Goal: Task Accomplishment & Management: Manage account settings

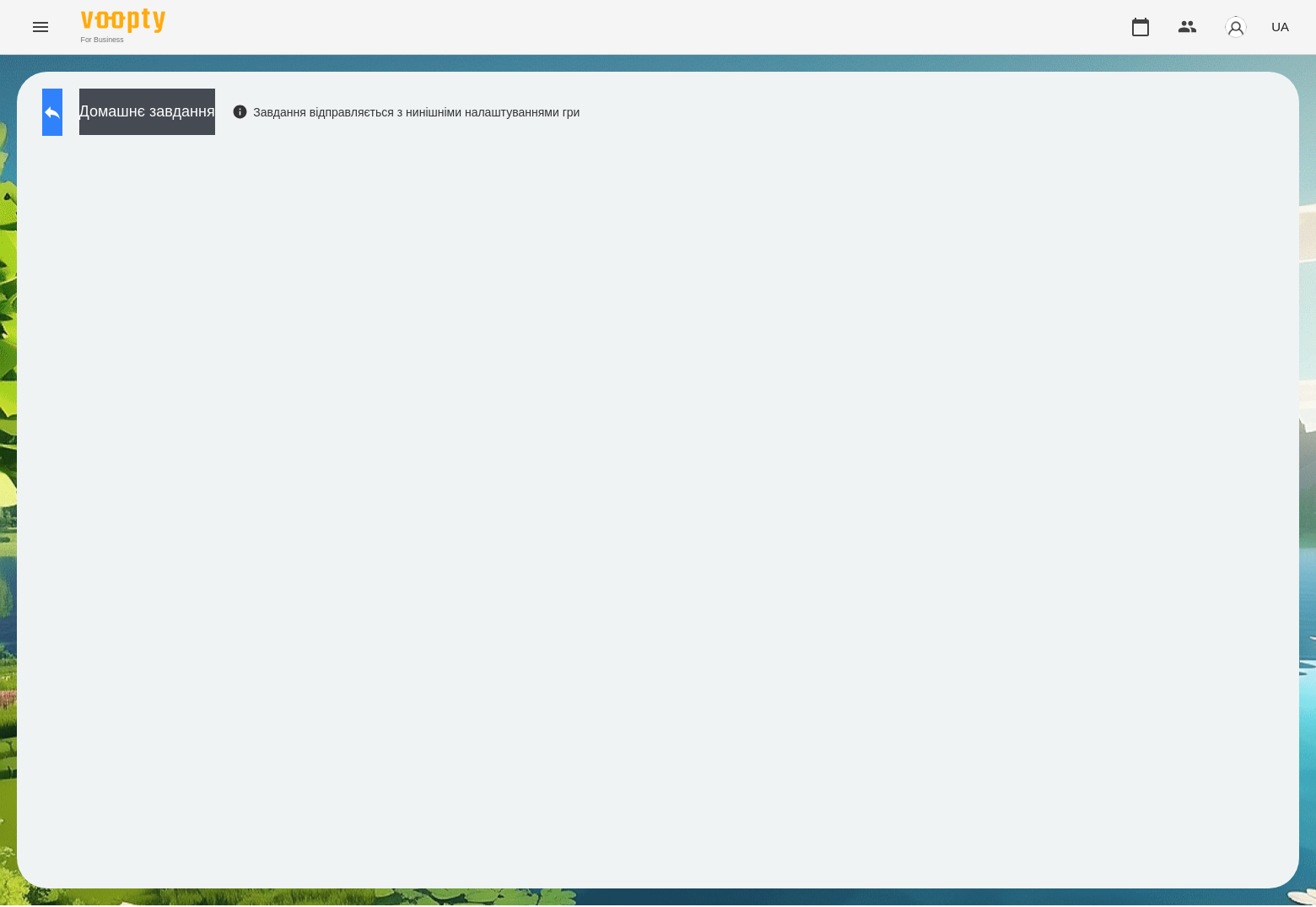
click at [62, 105] on button at bounding box center [52, 112] width 20 height 47
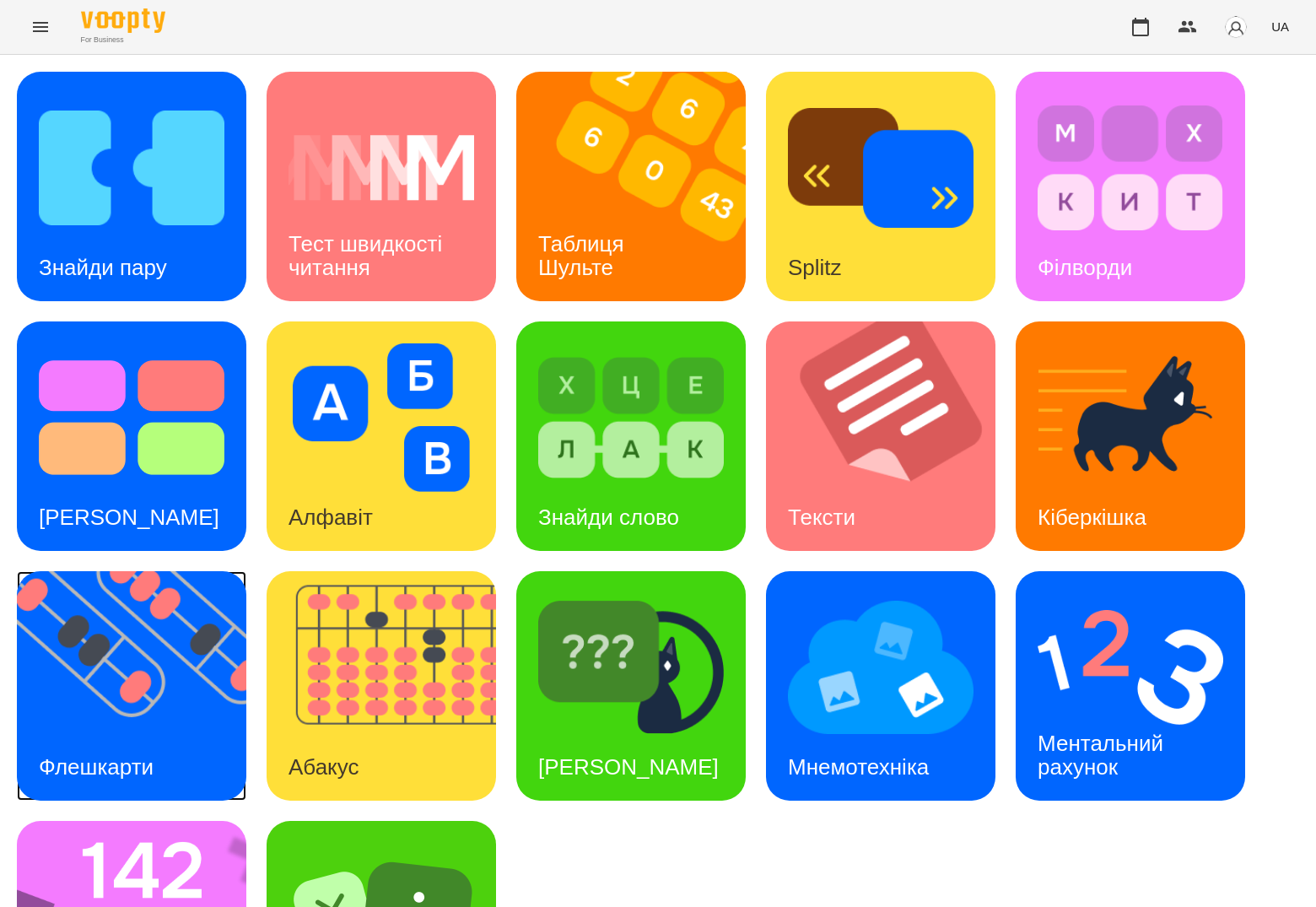
click at [174, 703] on img at bounding box center [143, 686] width 251 height 230
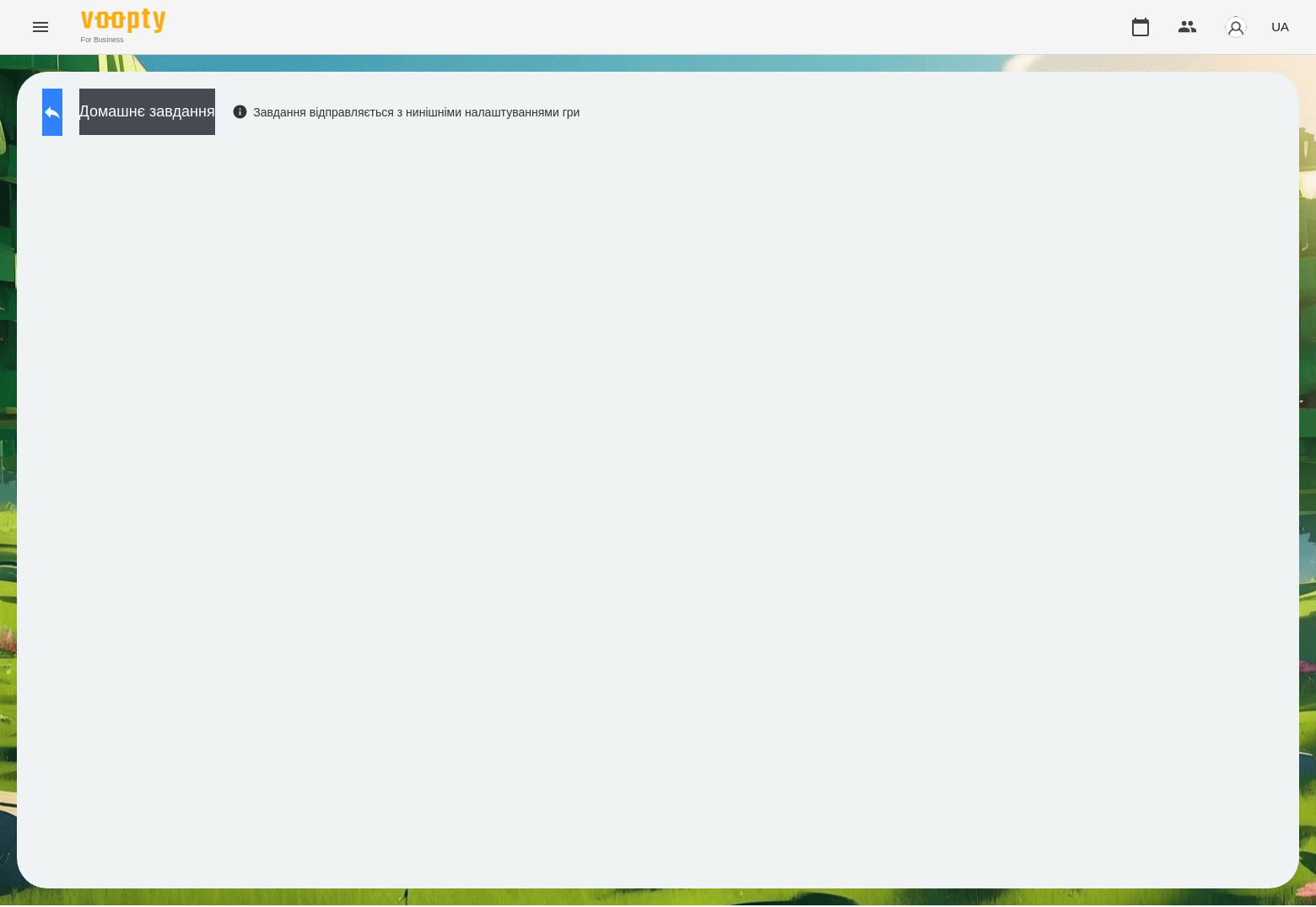
click at [62, 99] on button at bounding box center [52, 112] width 20 height 47
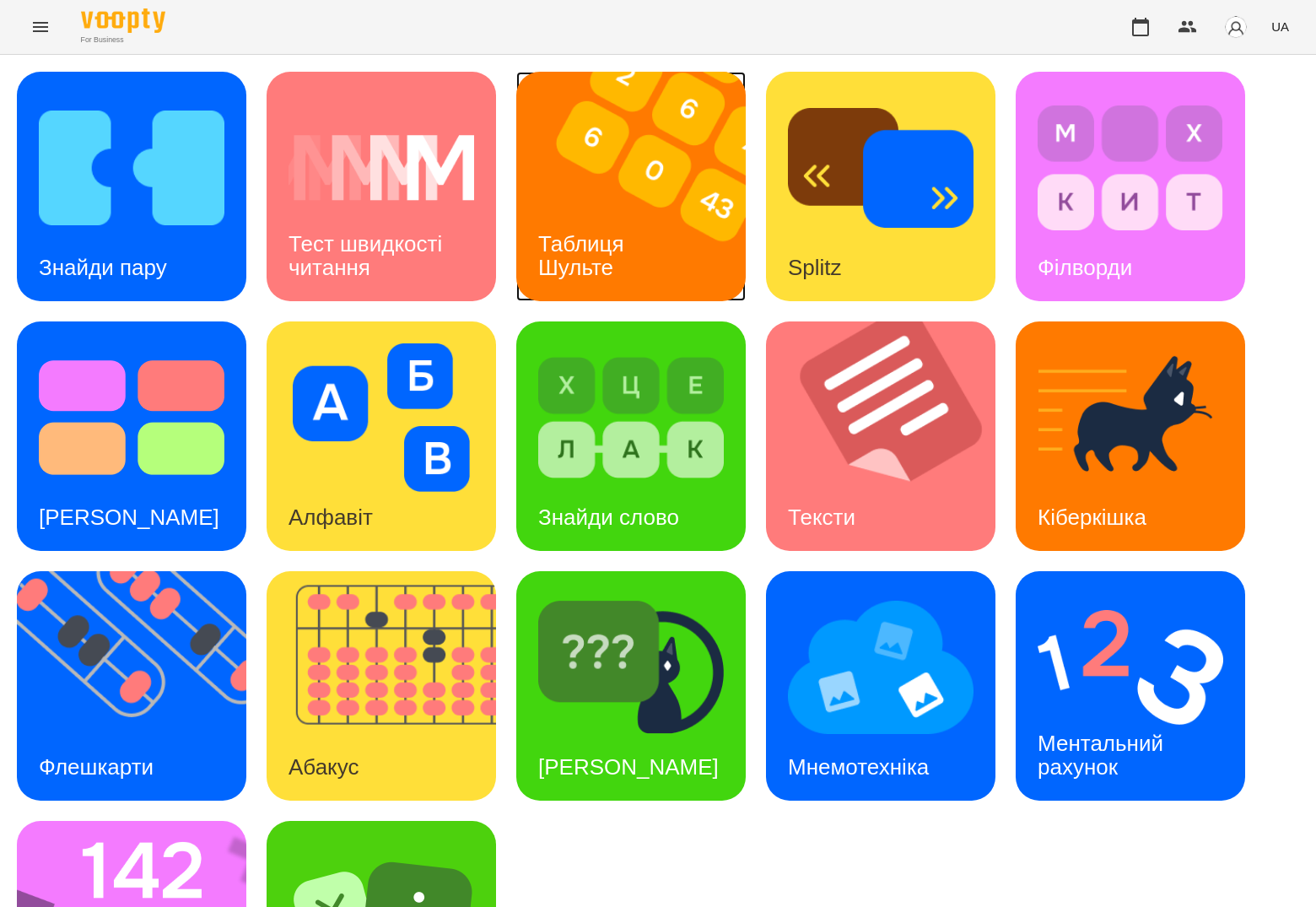
click at [693, 270] on img at bounding box center [642, 187] width 251 height 230
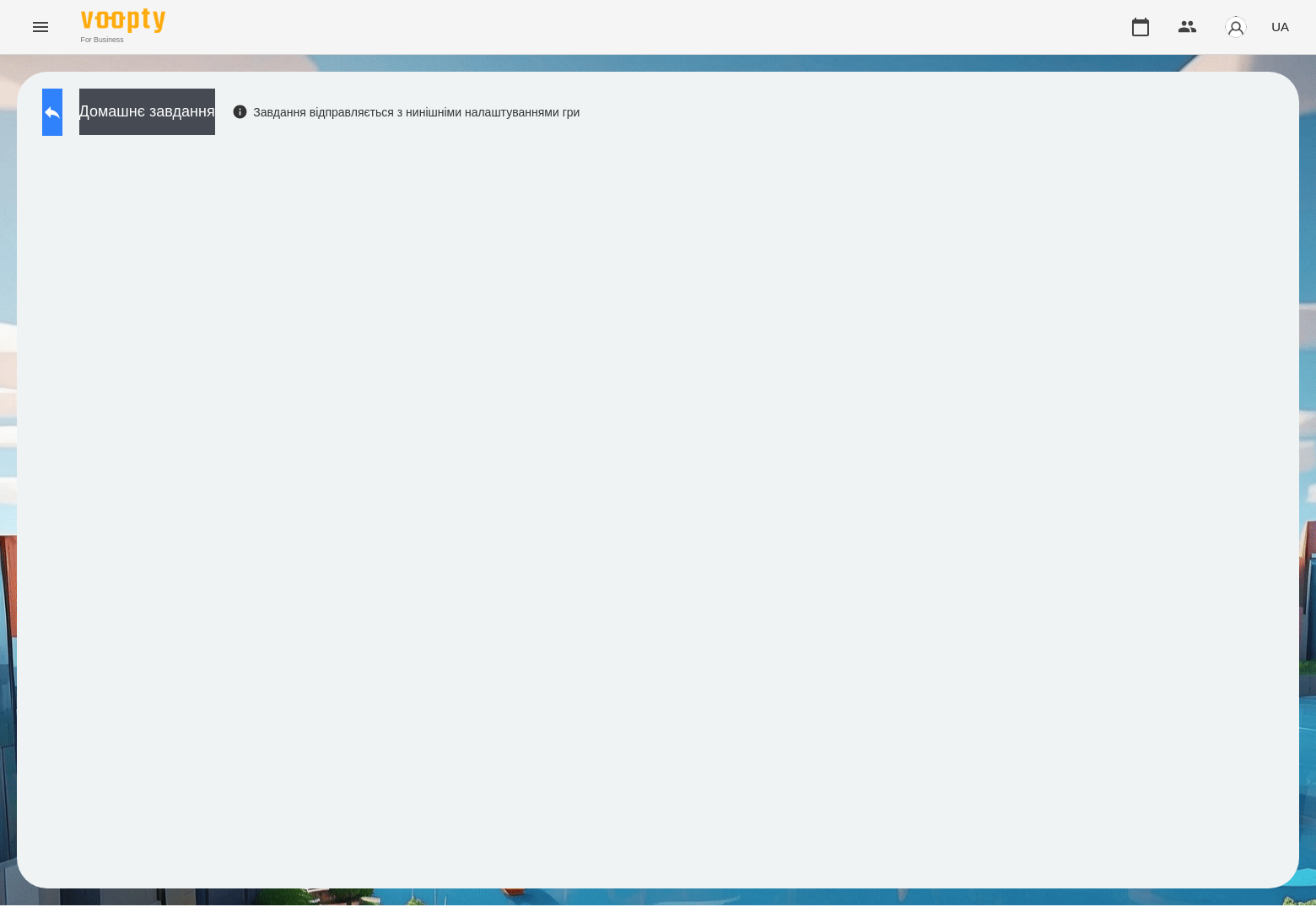
click at [51, 105] on button at bounding box center [52, 112] width 20 height 47
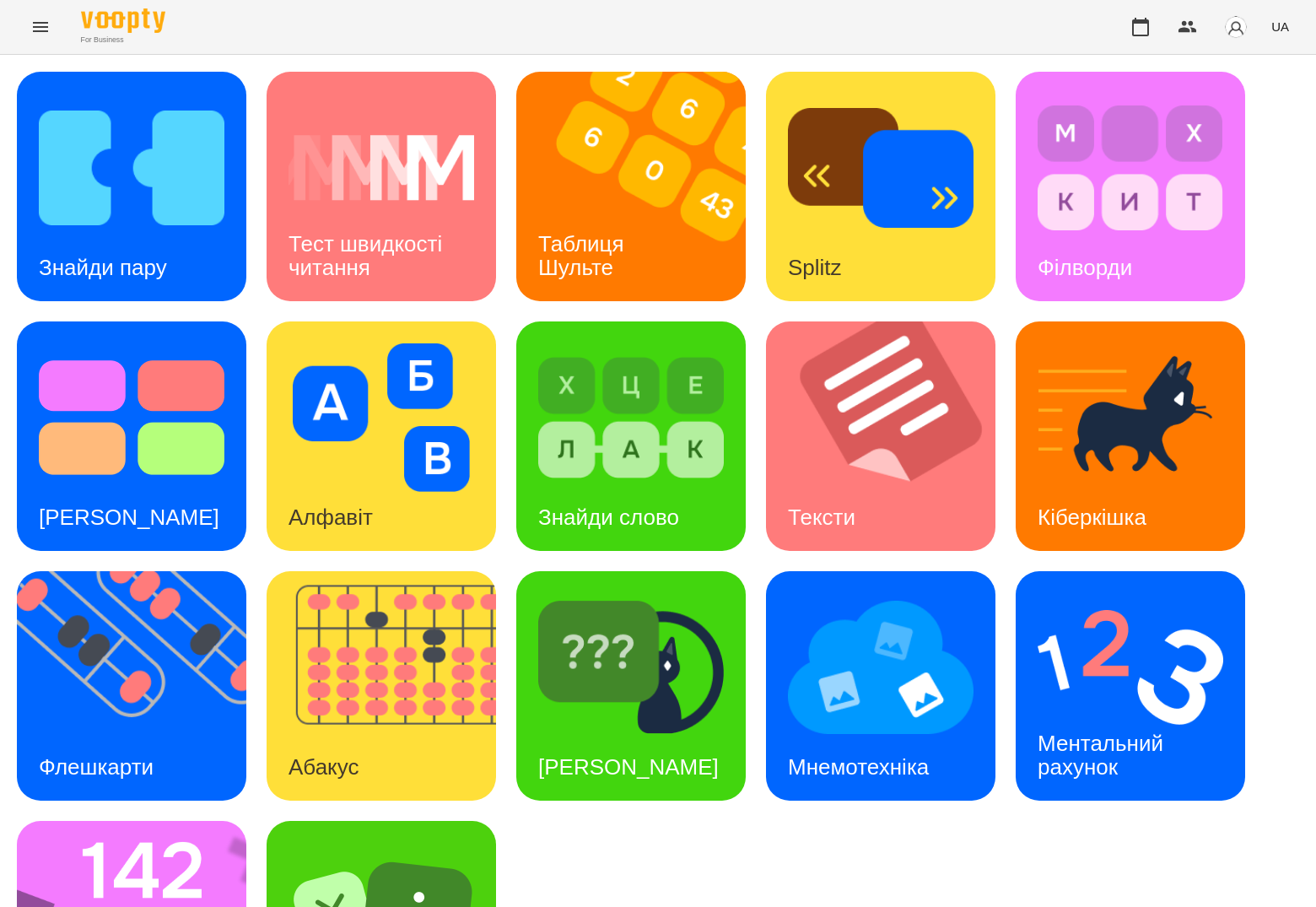
scroll to position [159, 0]
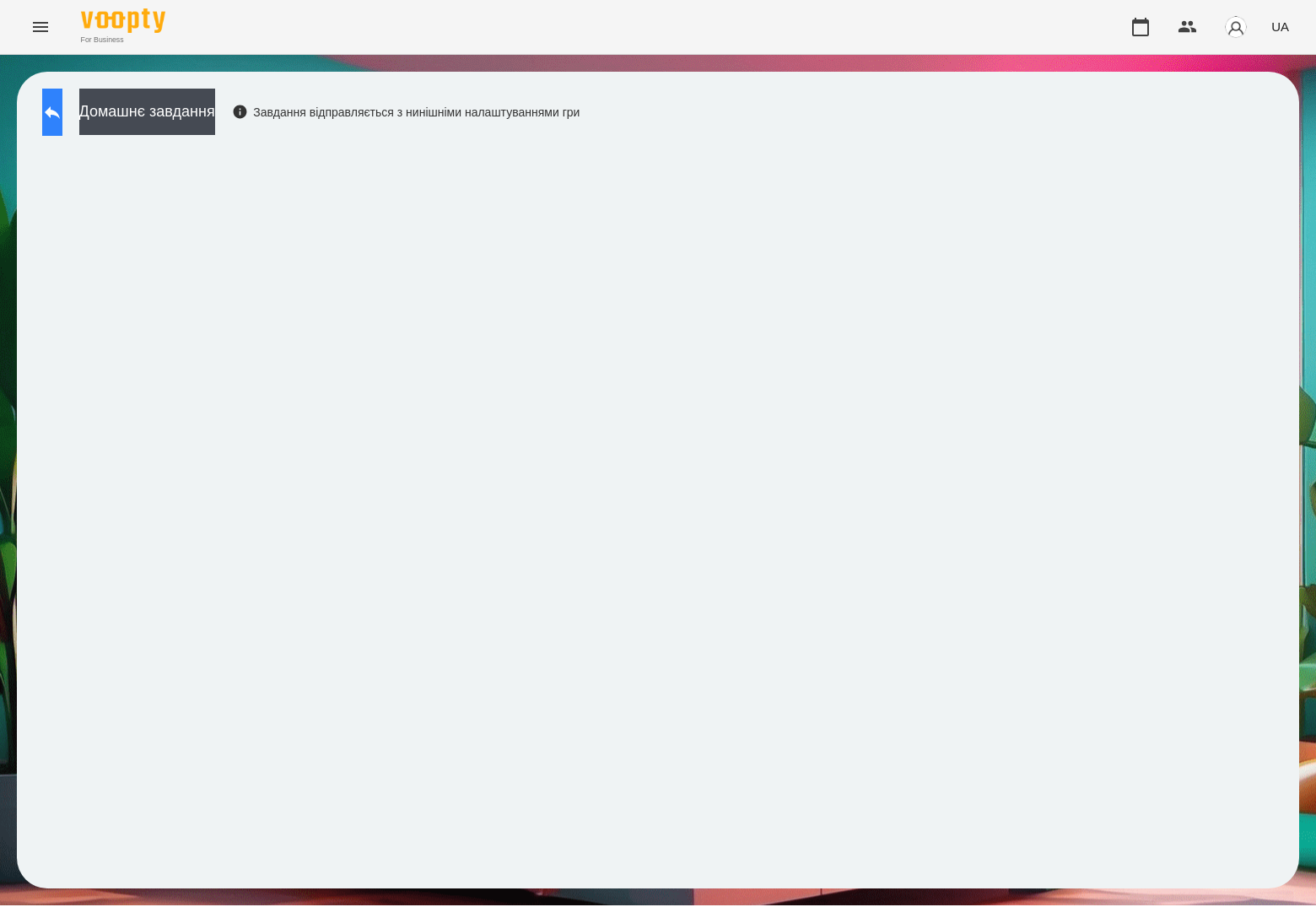
click at [62, 108] on icon at bounding box center [52, 112] width 20 height 20
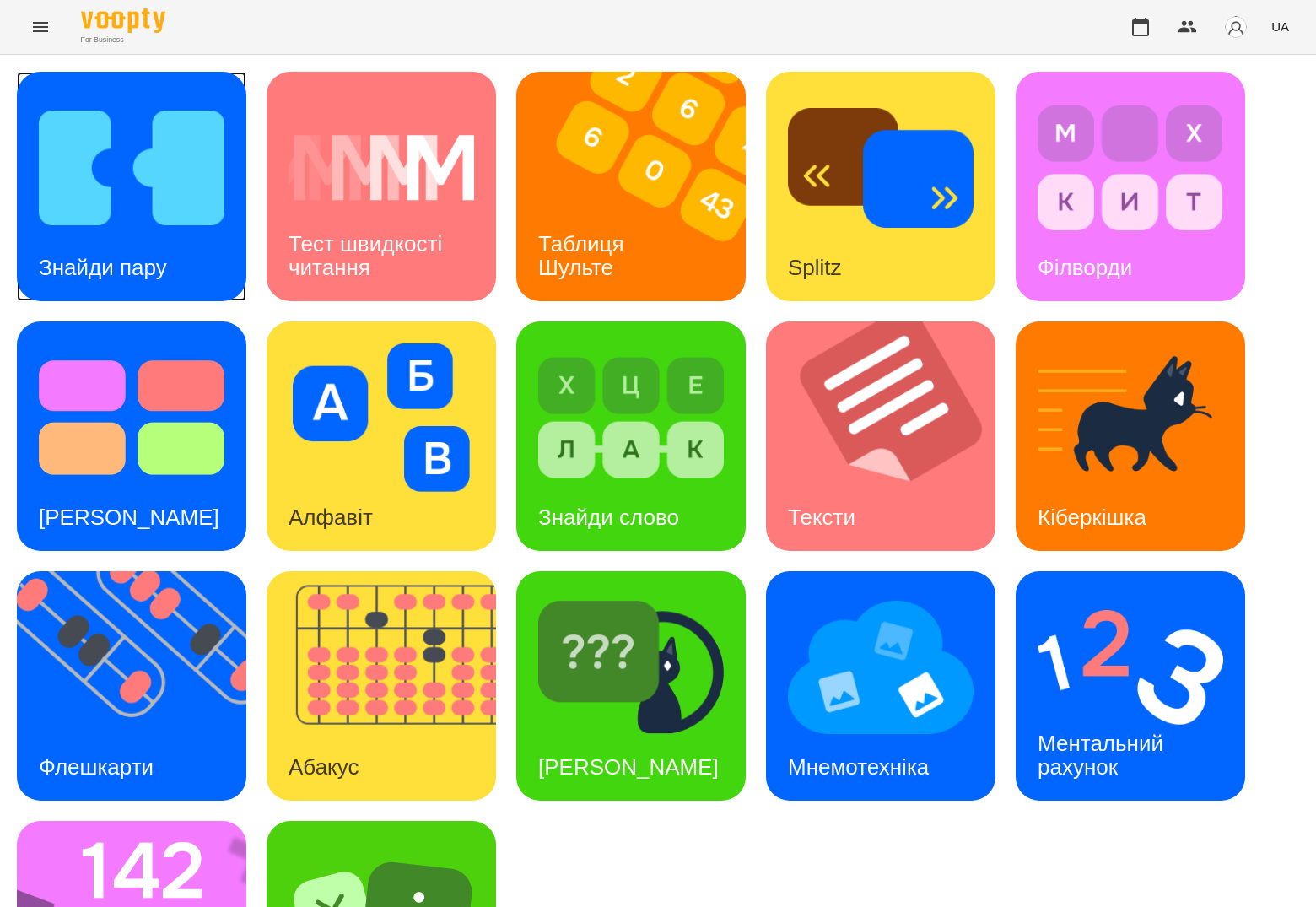
click at [136, 239] on div "Знайди пару" at bounding box center [103, 268] width 172 height 67
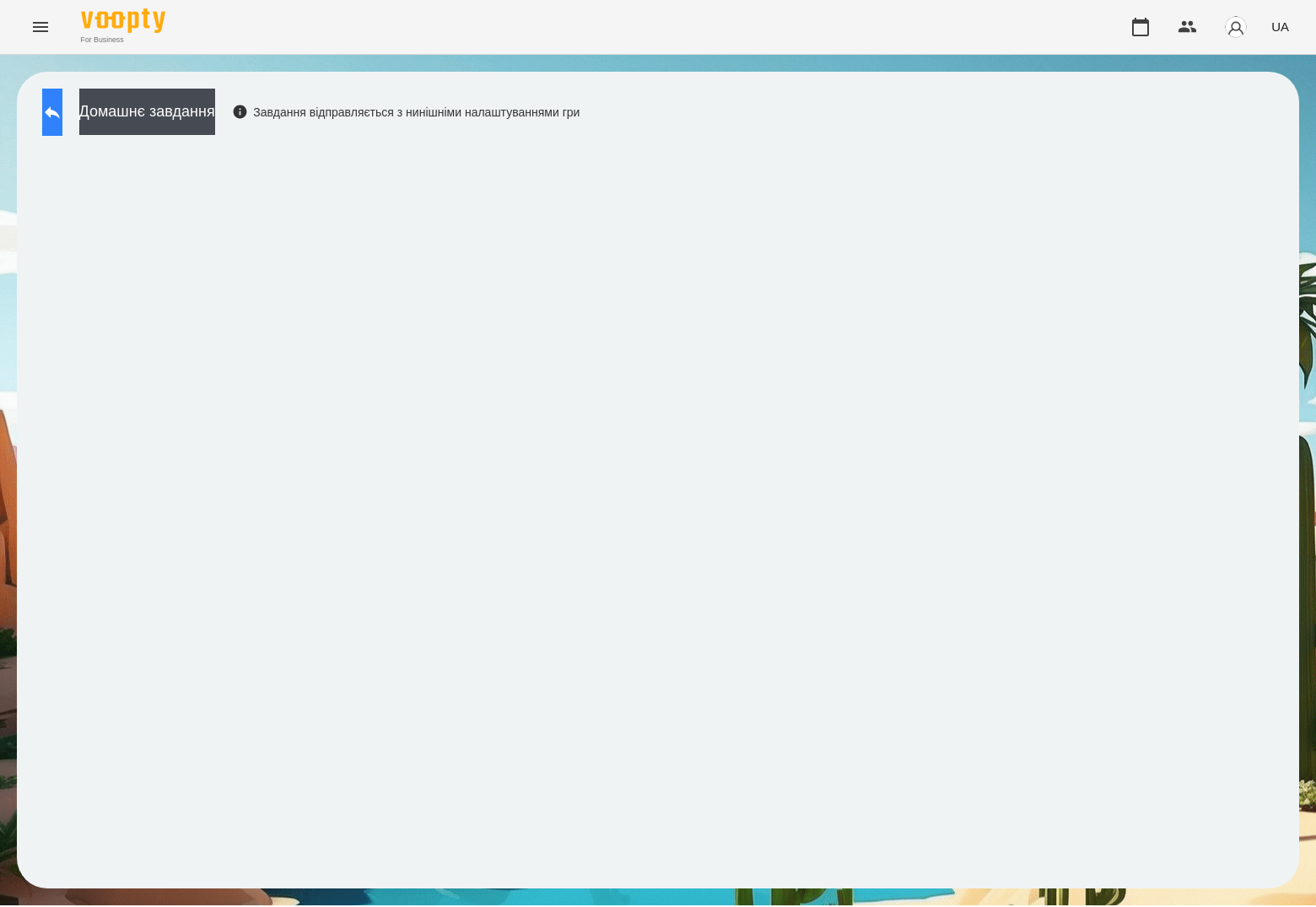
click at [62, 124] on button at bounding box center [52, 112] width 20 height 47
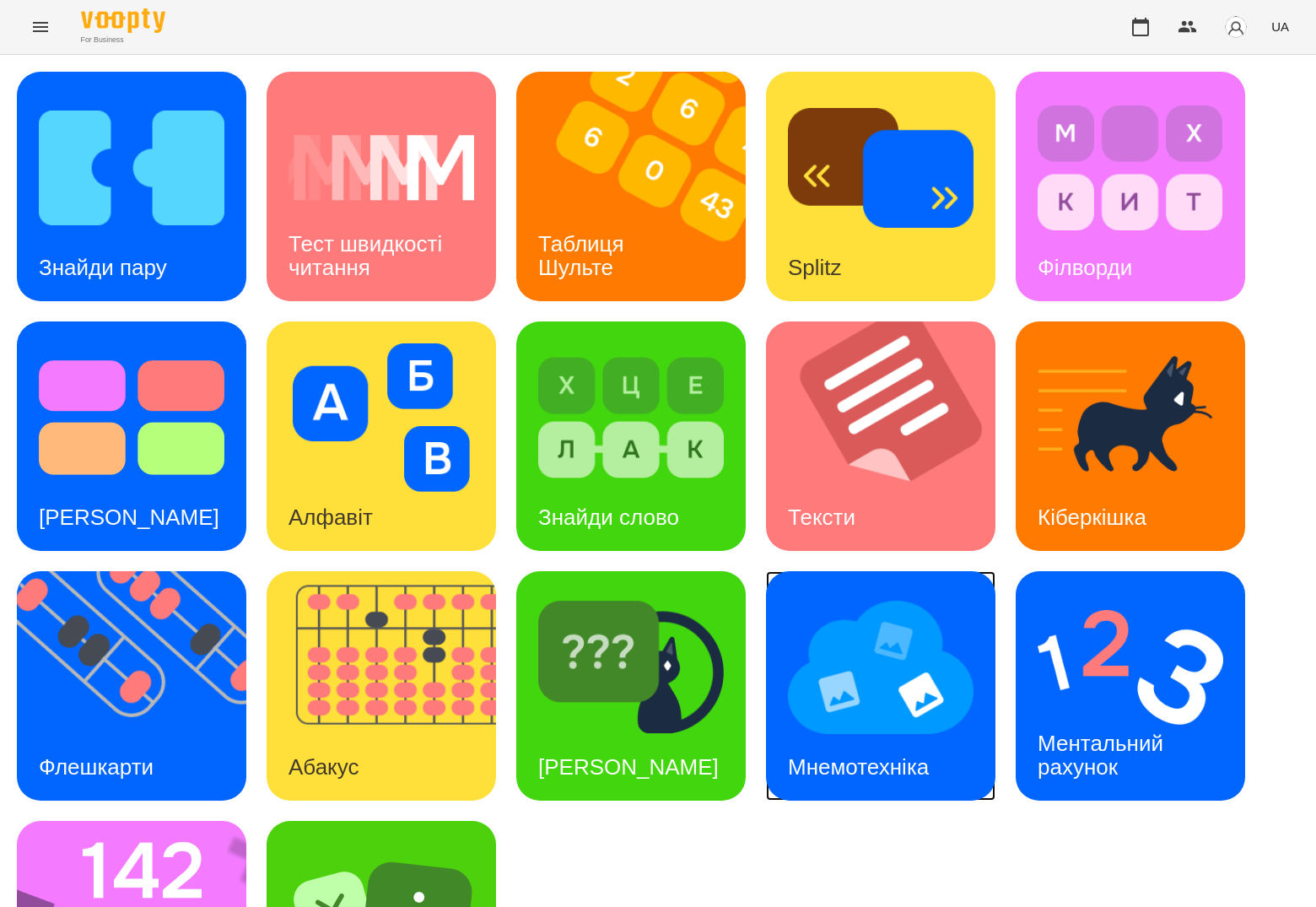
click at [926, 647] on img at bounding box center [881, 667] width 186 height 148
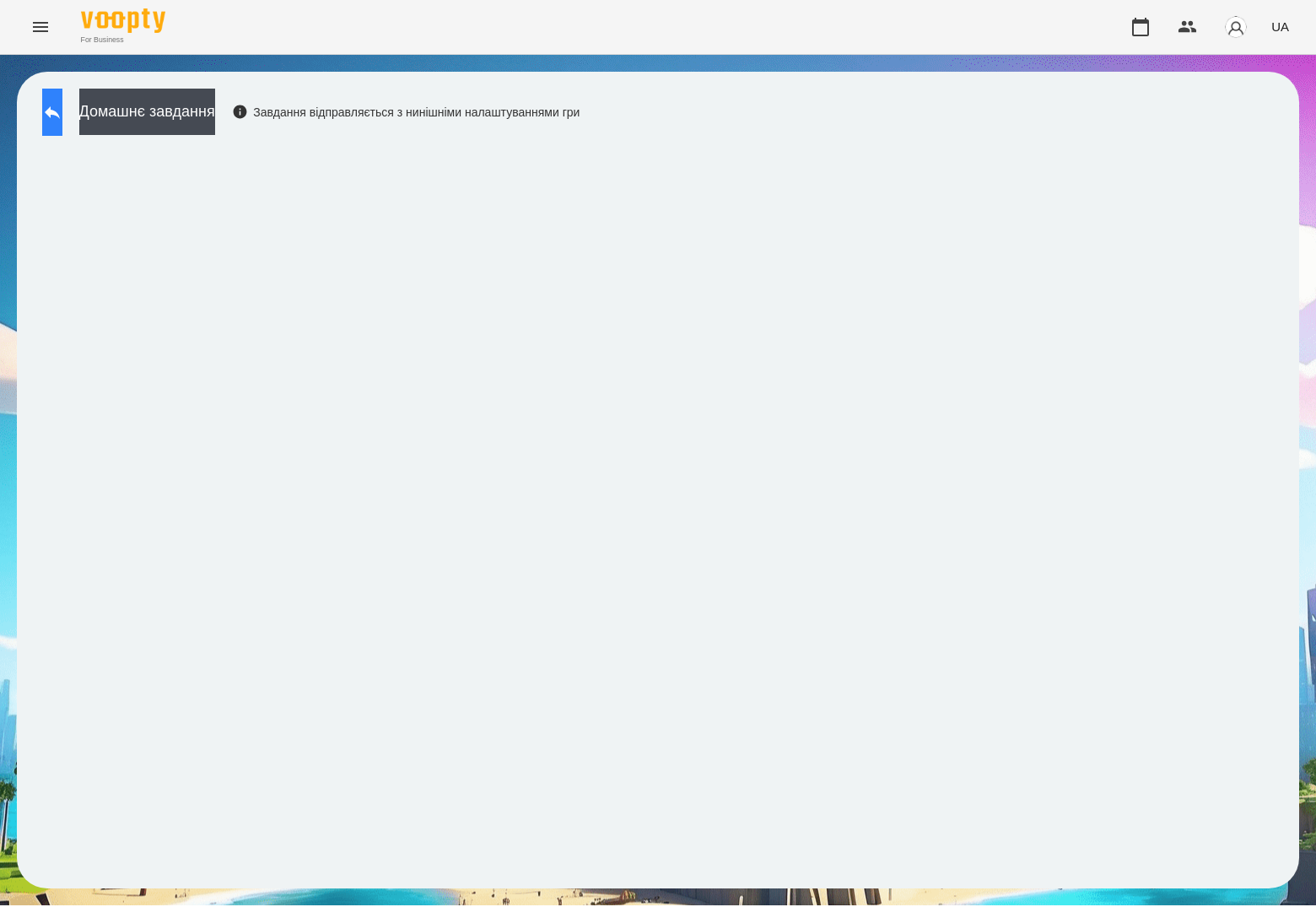
click at [62, 120] on icon at bounding box center [52, 112] width 20 height 20
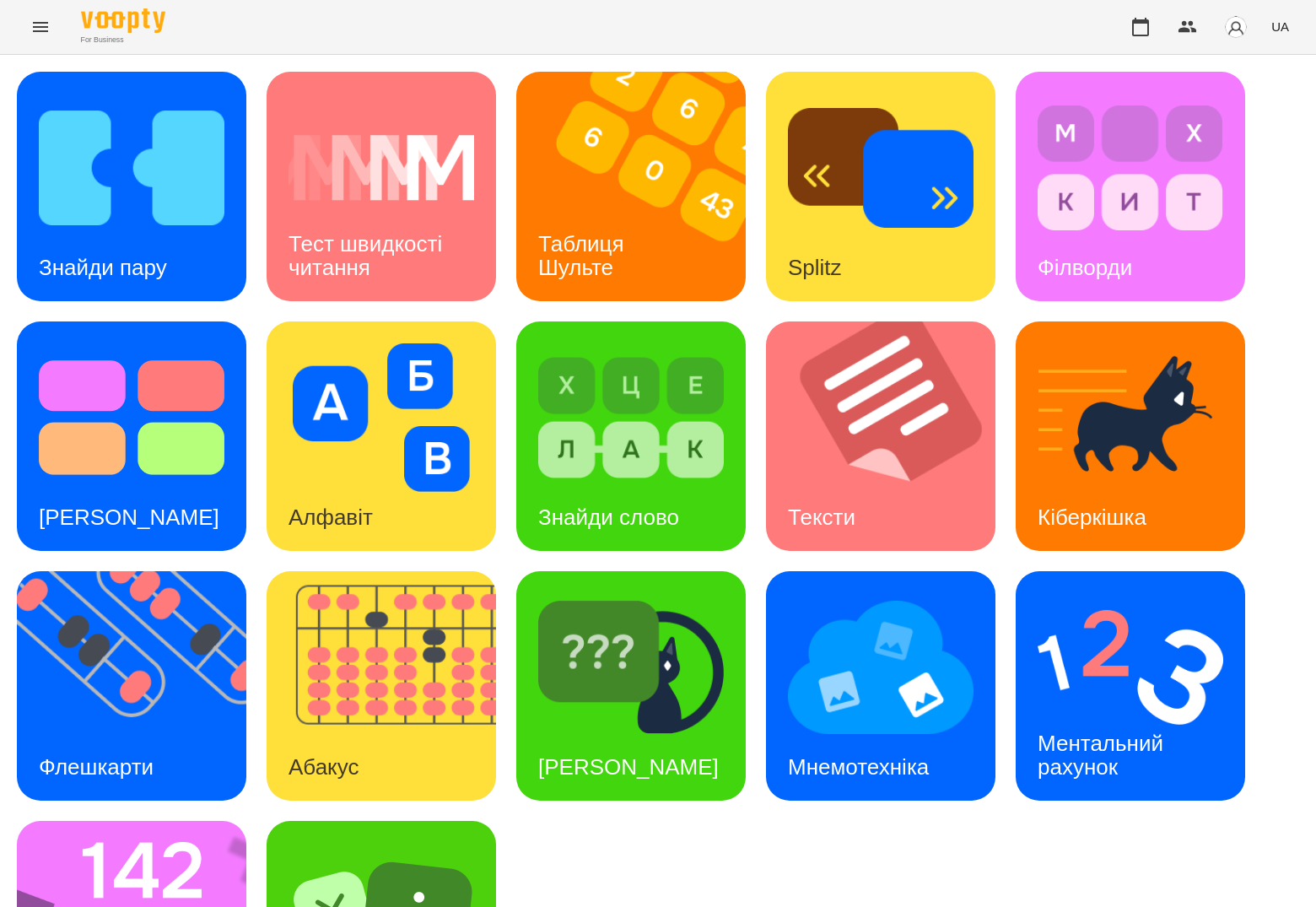
scroll to position [159, 0]
click at [1068, 711] on div "Ментальний рахунок" at bounding box center [1103, 756] width 175 height 90
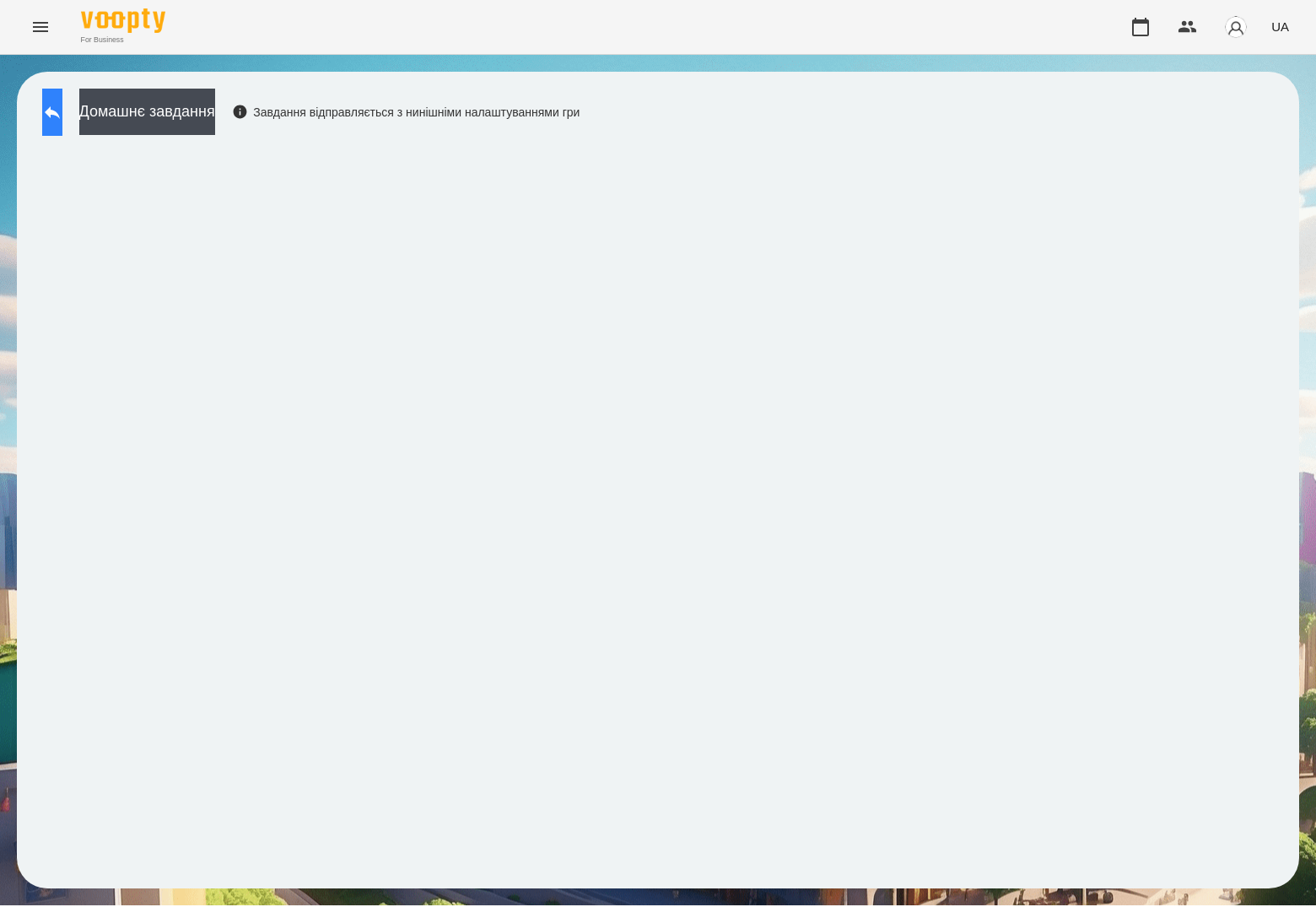
click at [62, 118] on button at bounding box center [52, 112] width 20 height 47
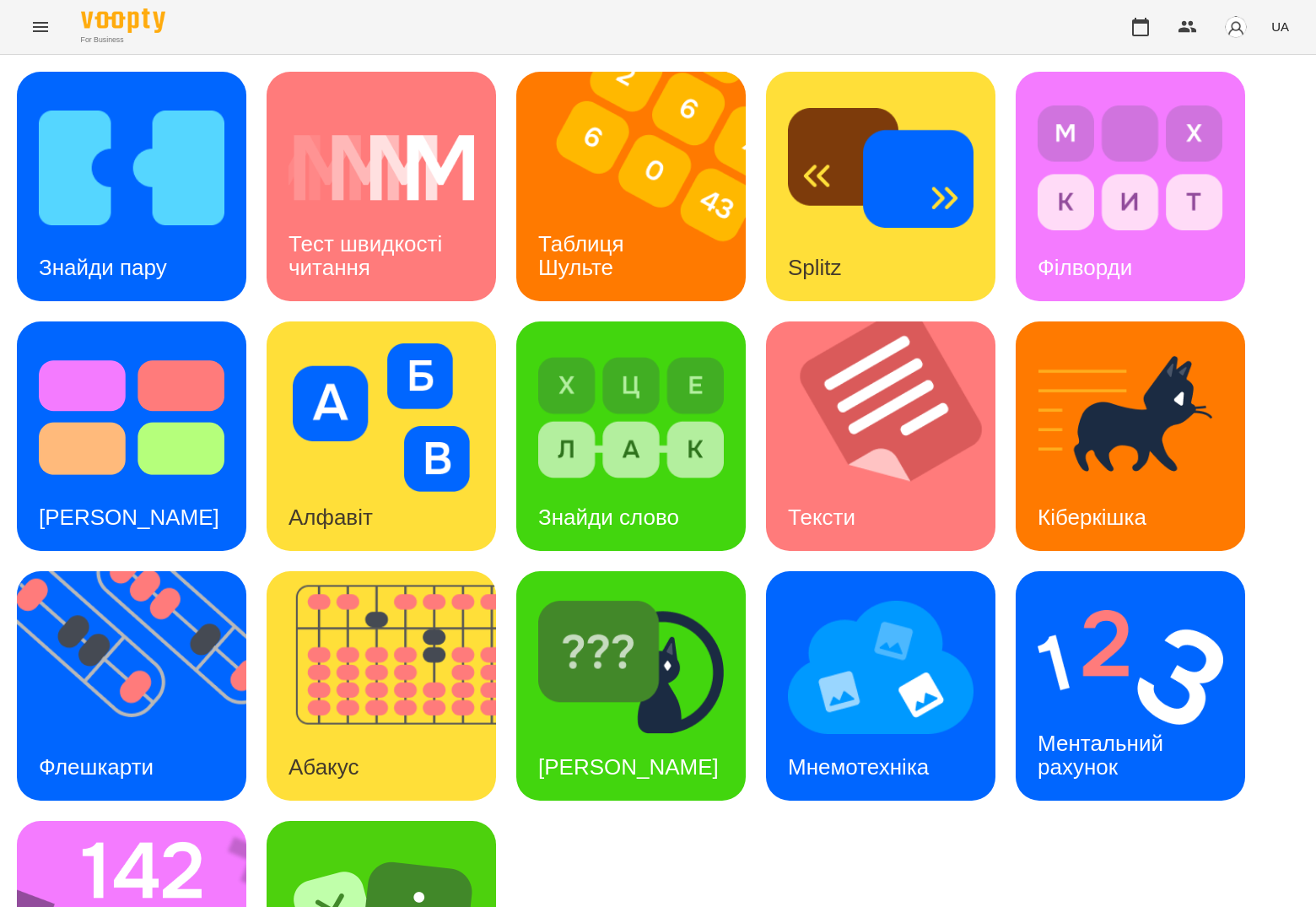
scroll to position [159, 0]
click at [594, 734] on div "Знайди Кіберкішку" at bounding box center [628, 767] width 225 height 67
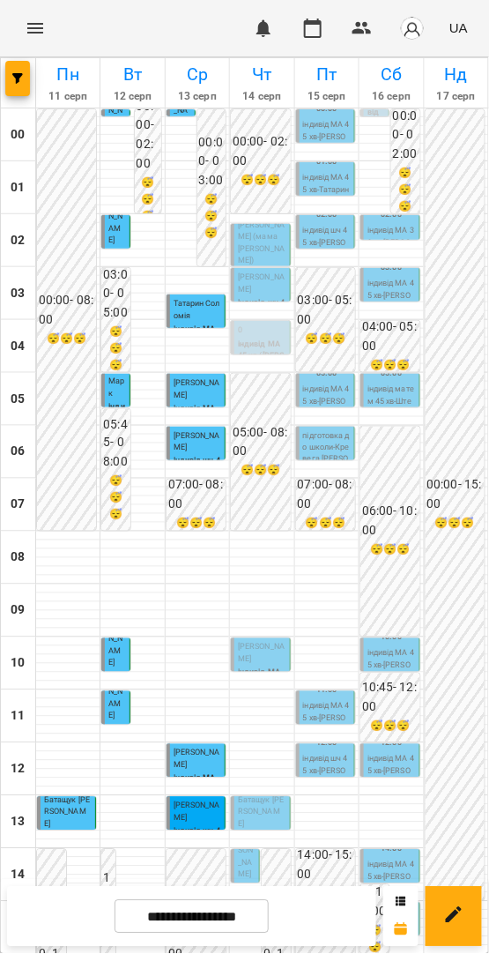
click at [269, 651] on span "[PERSON_NAME]" at bounding box center [261, 653] width 47 height 21
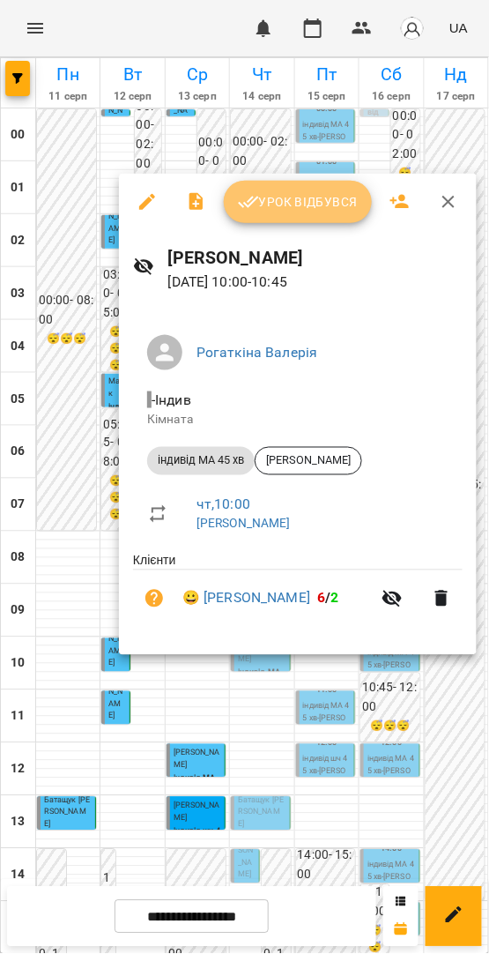
click at [276, 217] on button "Урок відбувся" at bounding box center [298, 202] width 148 height 42
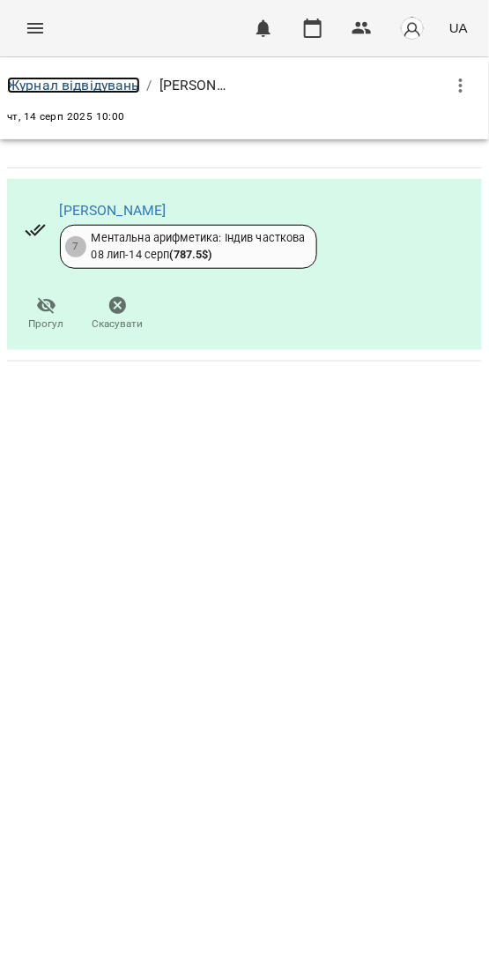
click at [77, 88] on link "Журнал відвідувань" at bounding box center [73, 85] width 133 height 17
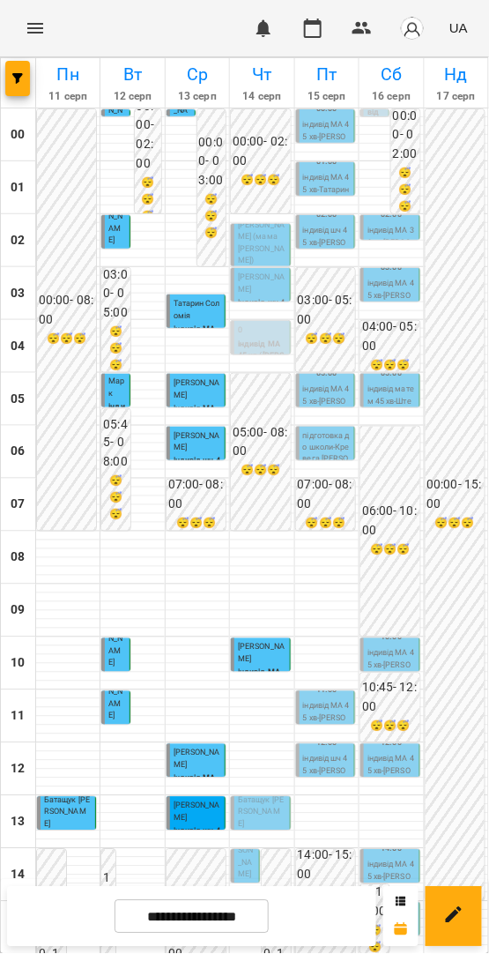
scroll to position [489, 0]
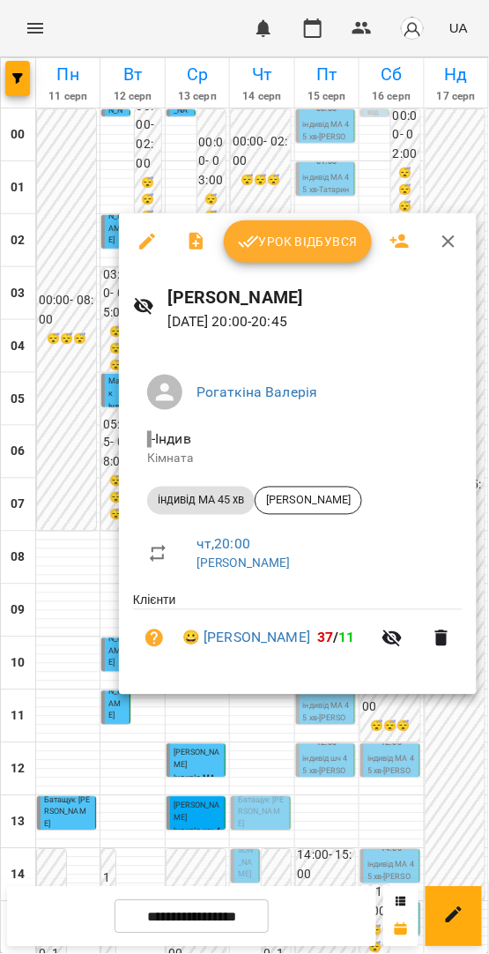
click at [272, 748] on div at bounding box center [244, 477] width 489 height 954
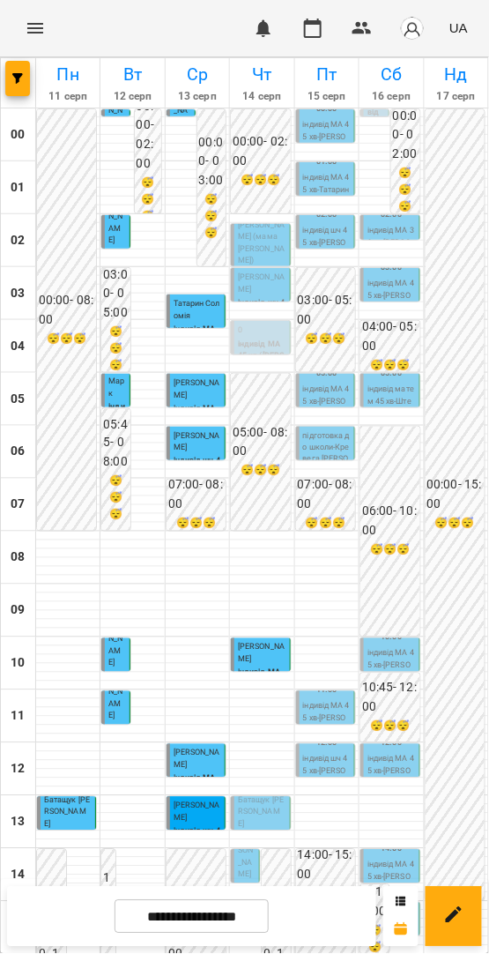
scroll to position [504, 0]
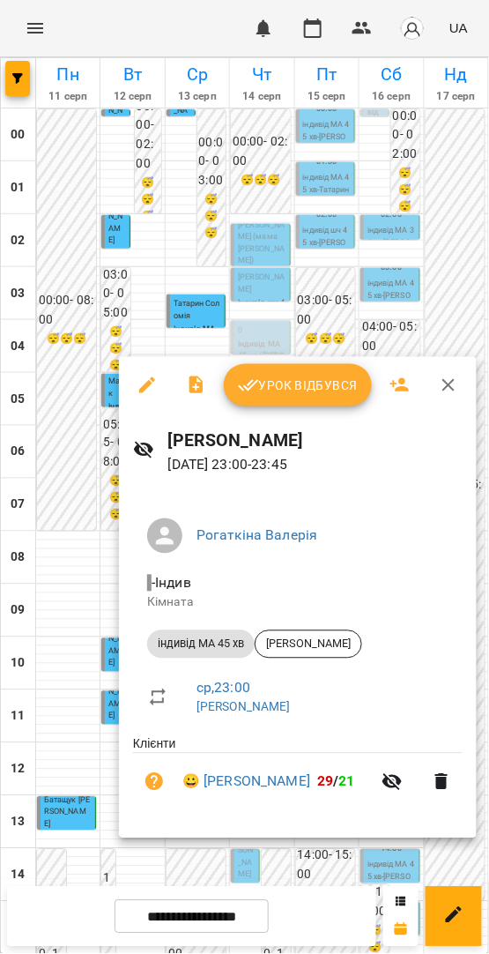
click at [398, 858] on div at bounding box center [244, 477] width 489 height 954
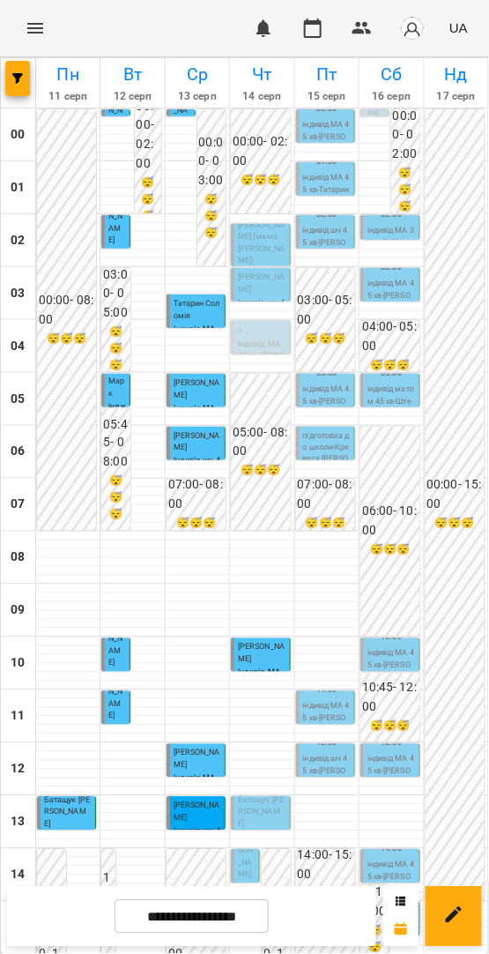
click at [208, 924] on input "**********" at bounding box center [192, 917] width 154 height 34
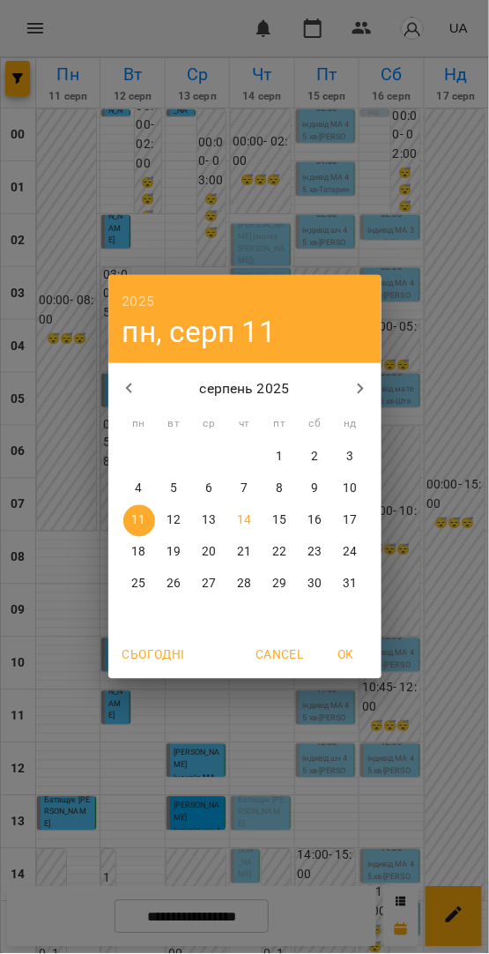
click at [137, 549] on p "18" at bounding box center [138, 553] width 14 height 18
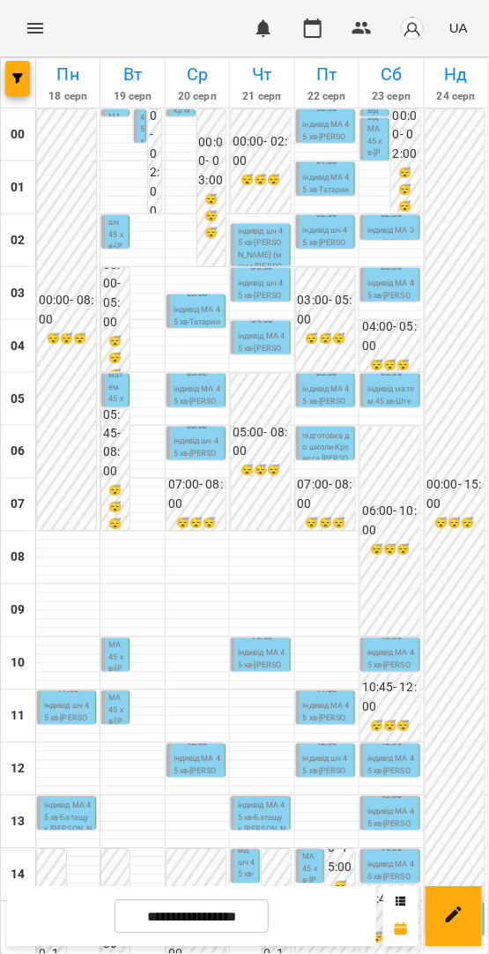
scroll to position [340, 0]
click at [156, 919] on input "**********" at bounding box center [192, 917] width 154 height 34
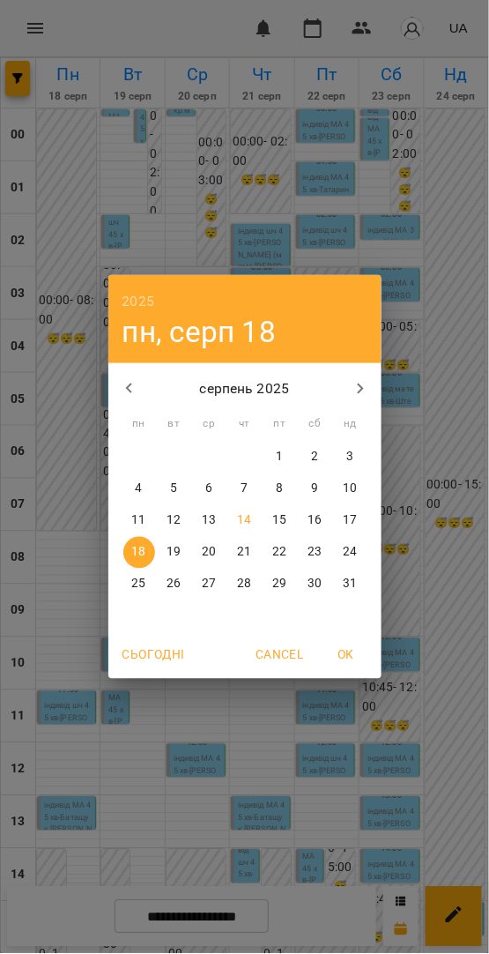
click at [141, 519] on p "11" at bounding box center [138, 521] width 14 height 18
type input "**********"
